Goal: Find contact information: Find contact information

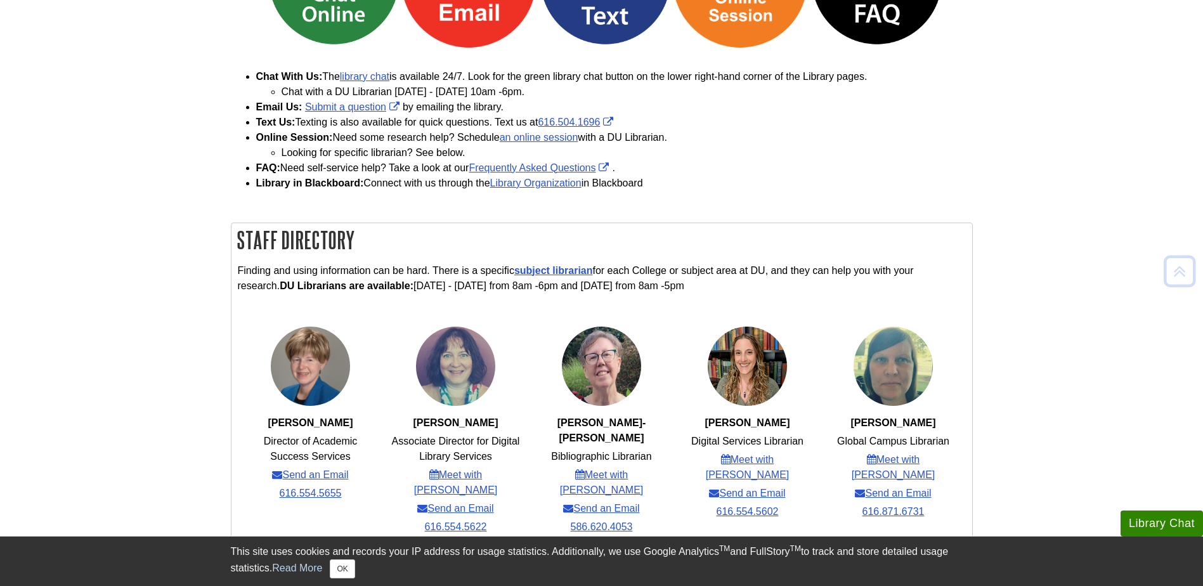
scroll to position [254, 0]
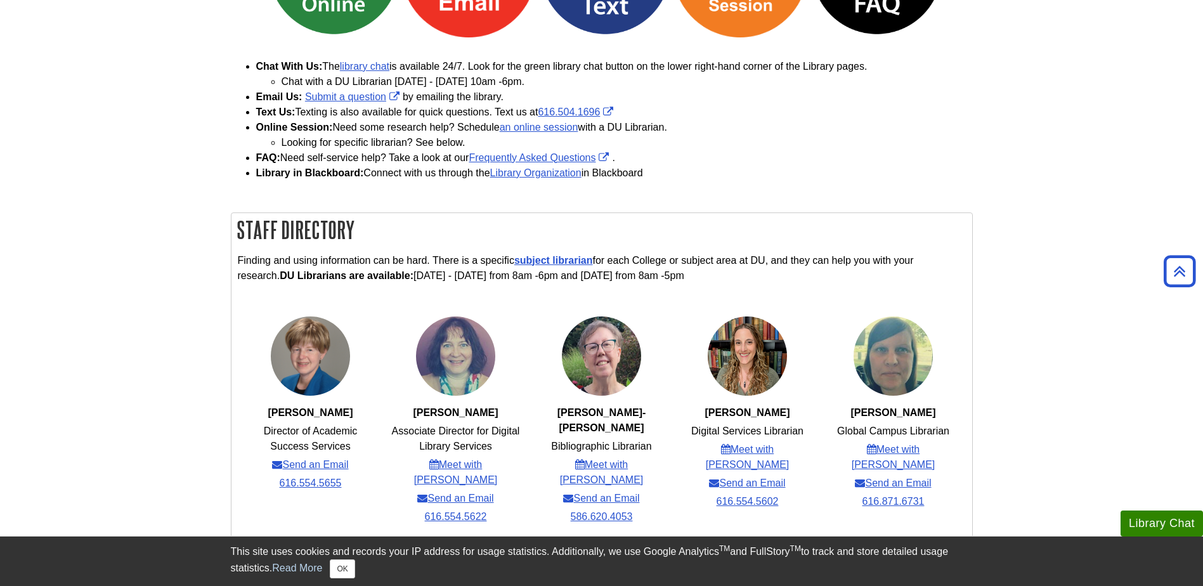
drag, startPoint x: 267, startPoint y: 413, endPoint x: 353, endPoint y: 420, distance: 85.9
click at [353, 420] on span "[PERSON_NAME]" at bounding box center [310, 412] width 85 height 15
copy strong "[PERSON_NAME]"
drag, startPoint x: 263, startPoint y: 432, endPoint x: 360, endPoint y: 444, distance: 98.4
click at [360, 444] on li "Director of Academic Success Services" at bounding box center [310, 439] width 130 height 30
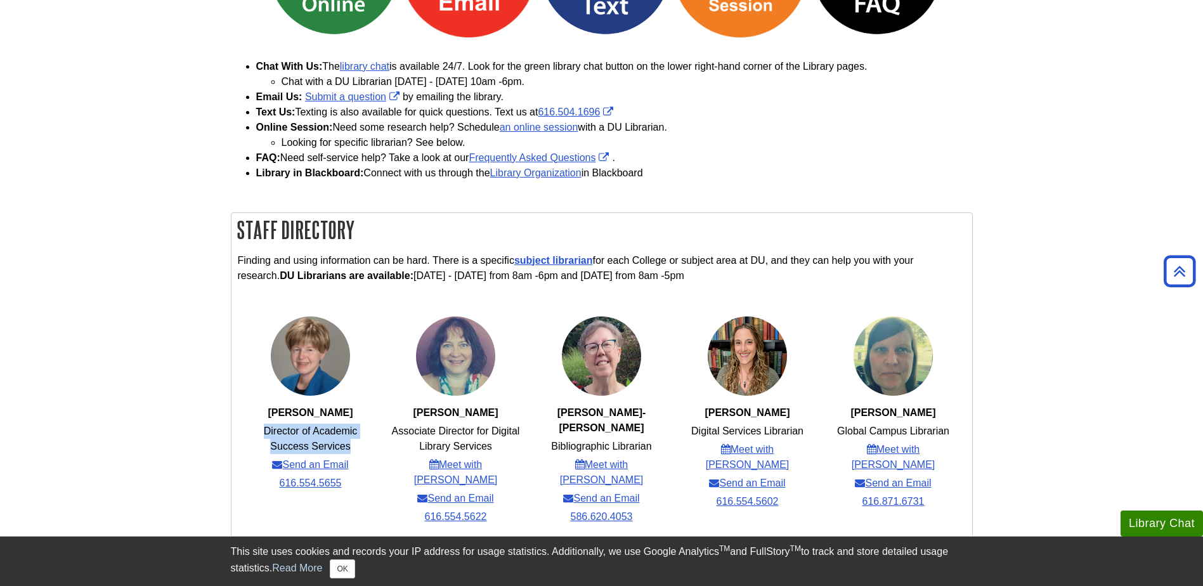
copy li "Director of Academic Success Services"
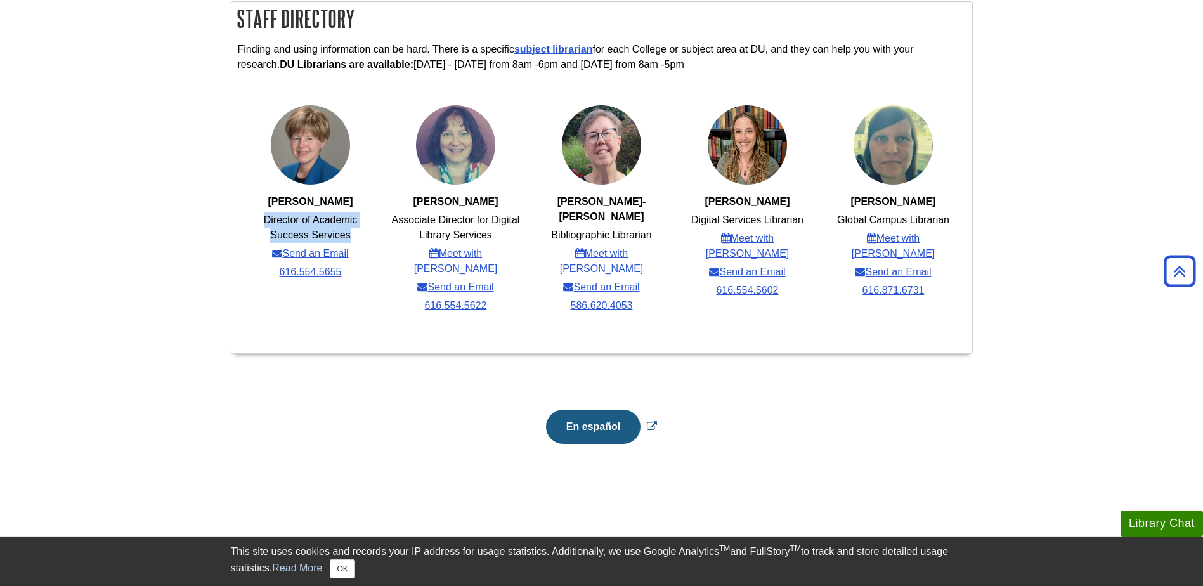
scroll to position [462, 0]
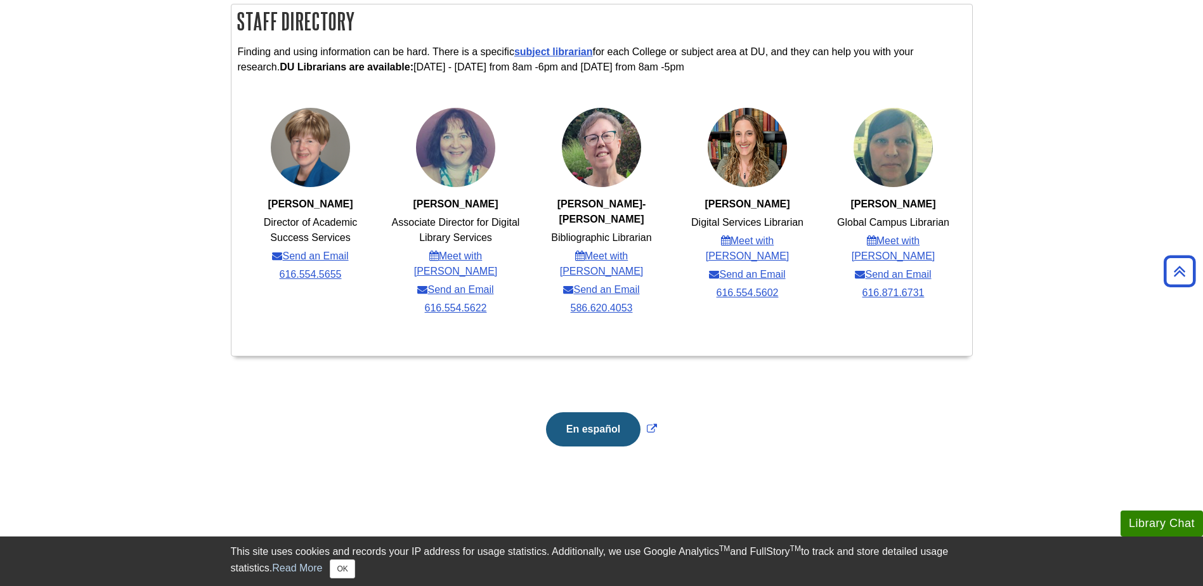
drag, startPoint x: 289, startPoint y: 256, endPoint x: 244, endPoint y: 270, distance: 46.7
click at [244, 270] on ul "Karen McLaughlin Director of Academic Success Services Send an Email 616.554.56…" at bounding box center [310, 196] width 145 height 178
drag, startPoint x: 274, startPoint y: 273, endPoint x: 355, endPoint y: 279, distance: 80.8
click at [355, 279] on ul "Karen McLaughlin Director of Academic Success Services Send an Email 616.554.56…" at bounding box center [310, 196] width 145 height 178
copy link "616.554.5655"
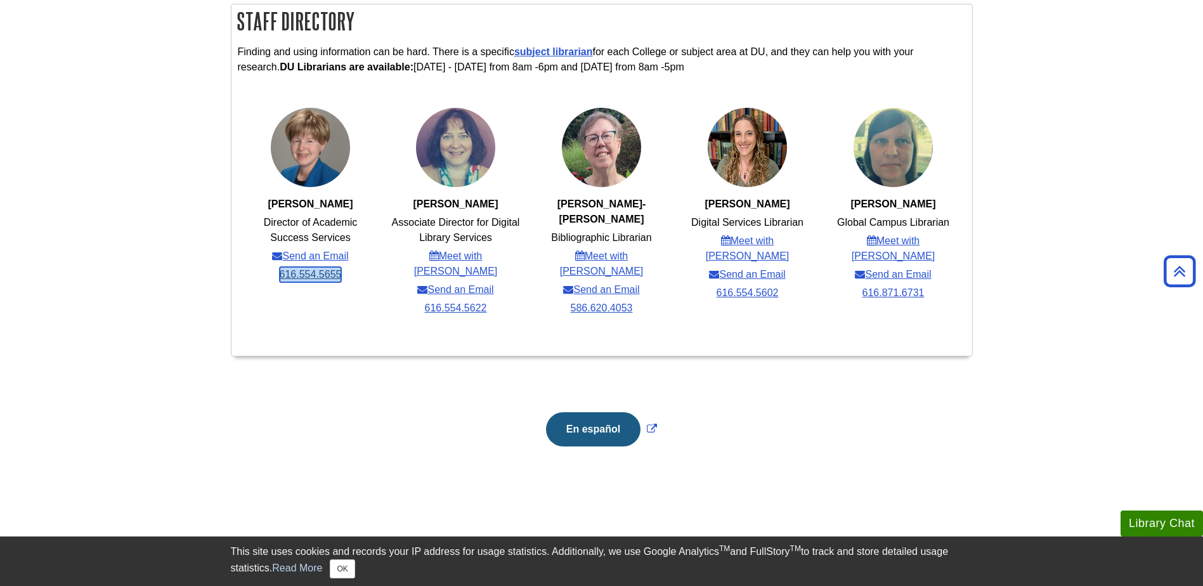
copy link "616.554.5655"
click at [311, 253] on link "Send an Email" at bounding box center [310, 256] width 76 height 15
click at [174, 256] on body "Library Chat This site uses cookies and records your IP address for usage stati…" at bounding box center [601, 165] width 1203 height 1254
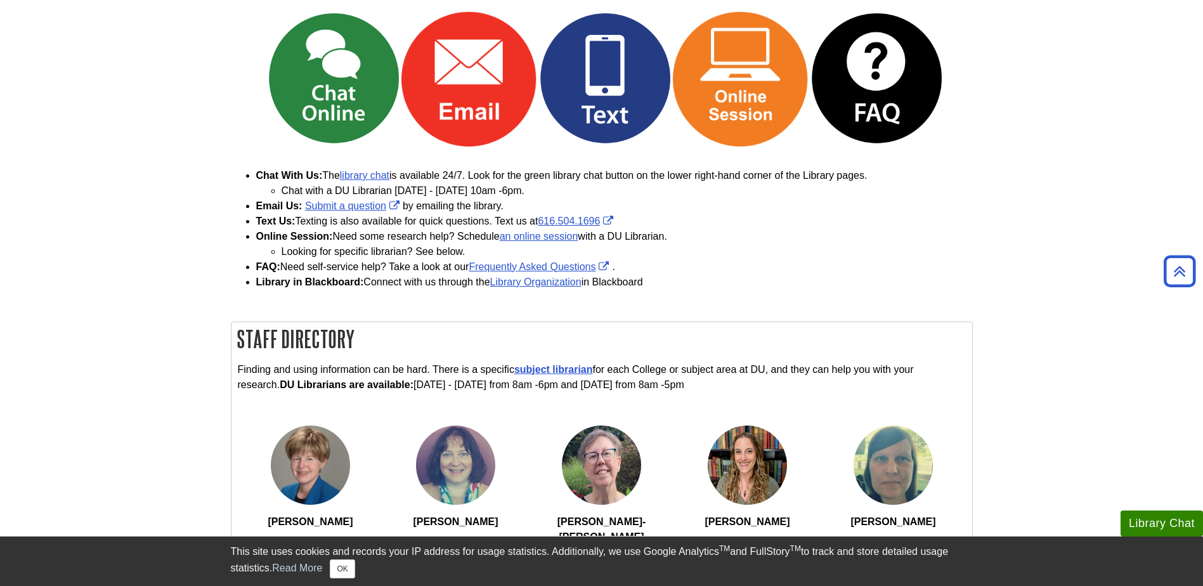
scroll to position [0, 0]
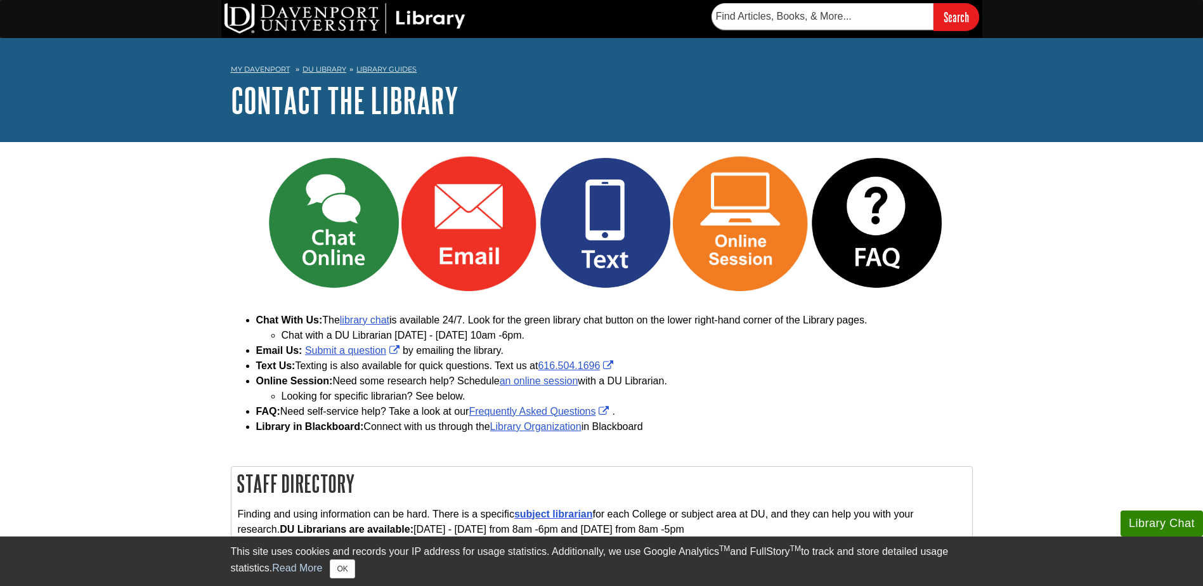
click at [317, 64] on li "DU Library" at bounding box center [319, 69] width 54 height 11
click at [315, 67] on link "DU Library" at bounding box center [325, 69] width 44 height 9
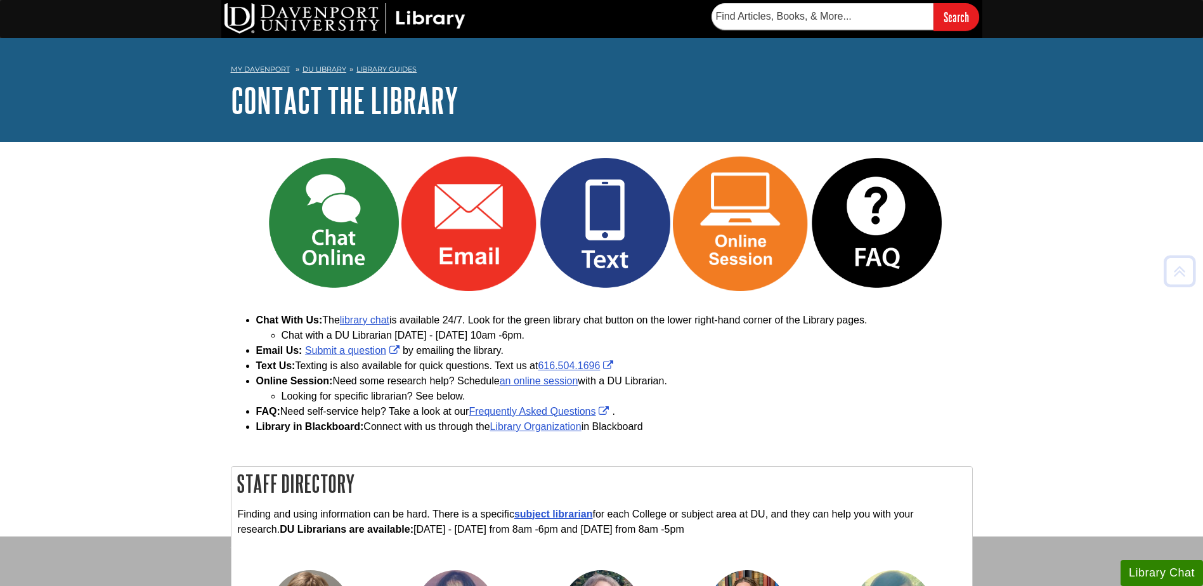
scroll to position [466, 0]
